Goal: Task Accomplishment & Management: Manage account settings

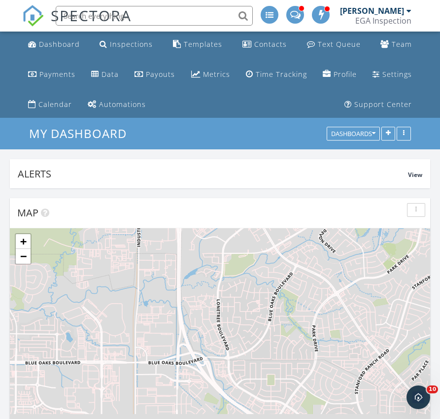
click at [237, 92] on div "Dashboard Inspections Templates Contacts Text Queue Team Payments Data Payouts …" at bounding box center [220, 75] width 396 height 86
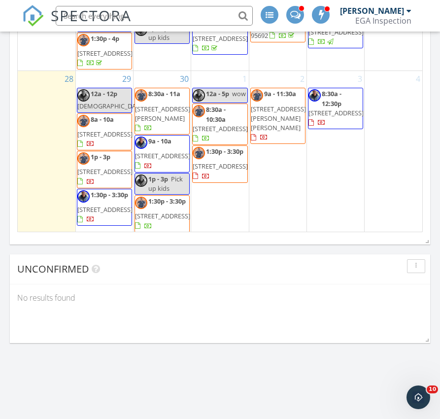
scroll to position [587, 0]
click at [98, 168] on span "240 Star Dream Ct, Roseville 95747" at bounding box center [104, 172] width 55 height 9
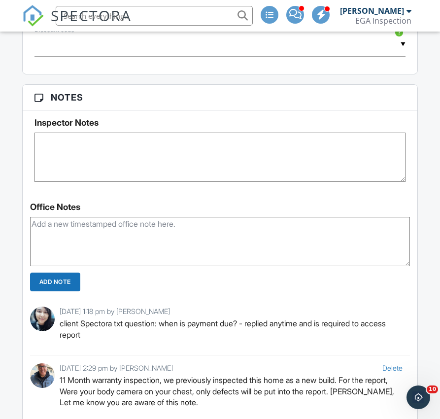
scroll to position [859, 0]
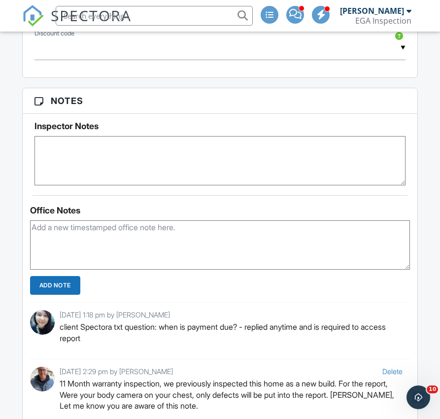
click at [95, 163] on textarea at bounding box center [221, 160] width 372 height 49
click at [69, 169] on textarea at bounding box center [221, 160] width 372 height 49
click at [136, 169] on textarea at bounding box center [221, 160] width 372 height 49
type textarea "Defects and roof pics only."
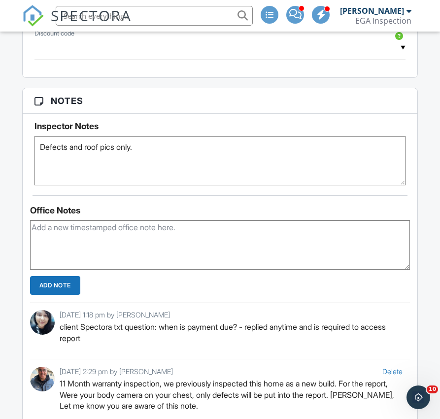
click at [134, 206] on div "Office Notes" at bounding box center [220, 211] width 380 height 10
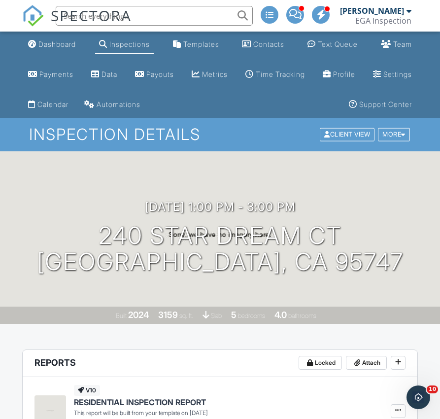
scroll to position [0, 0]
click at [39, 43] on div "Dashboard" at bounding box center [56, 44] width 37 height 8
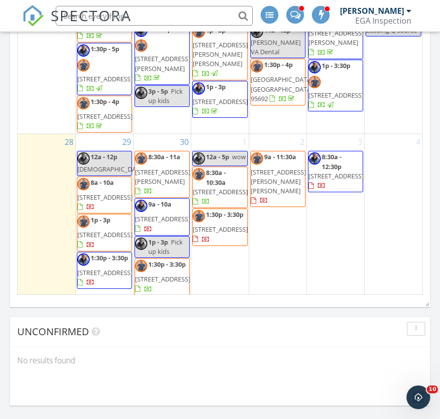
scroll to position [1262, 0]
